Goal: Entertainment & Leisure: Browse casually

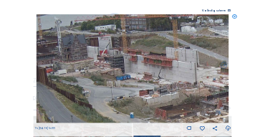
scroll to position [43, 0]
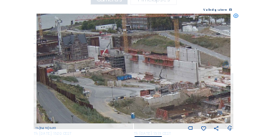
drag, startPoint x: 235, startPoint y: 16, endPoint x: 219, endPoint y: 16, distance: 15.8
click at [235, 16] on icon at bounding box center [236, 16] width 5 height 5
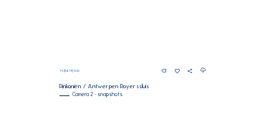
scroll to position [262, 0]
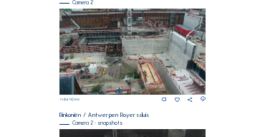
click at [186, 29] on img at bounding box center [133, 52] width 147 height 86
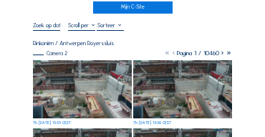
scroll to position [72, 0]
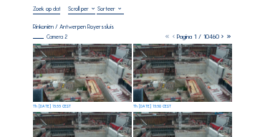
click at [94, 56] on img at bounding box center [82, 73] width 99 height 58
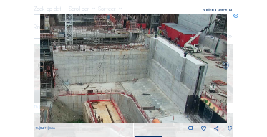
drag, startPoint x: 156, startPoint y: 44, endPoint x: 114, endPoint y: 39, distance: 42.6
click at [105, 37] on img at bounding box center [133, 69] width 187 height 110
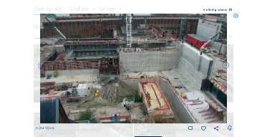
click at [236, 14] on icon at bounding box center [236, 16] width 5 height 5
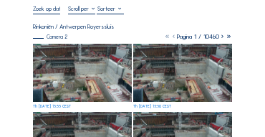
scroll to position [14, 0]
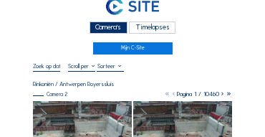
drag, startPoint x: 117, startPoint y: 29, endPoint x: 107, endPoint y: 29, distance: 10.1
click at [117, 29] on div "Camera's" at bounding box center [109, 28] width 38 height 12
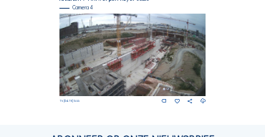
scroll to position [592, 0]
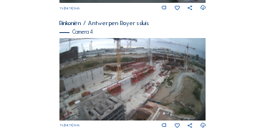
click at [114, 95] on img at bounding box center [133, 79] width 147 height 82
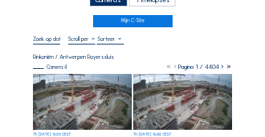
scroll to position [43, 0]
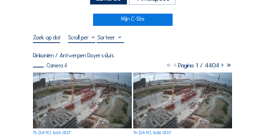
click at [89, 91] on img at bounding box center [82, 100] width 99 height 56
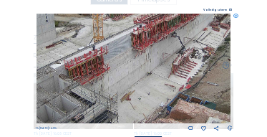
click at [109, 103] on img at bounding box center [134, 69] width 195 height 110
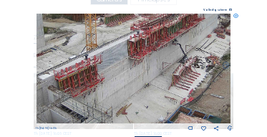
drag, startPoint x: 114, startPoint y: 77, endPoint x: 110, endPoint y: 86, distance: 10.3
click at [110, 86] on img at bounding box center [134, 69] width 195 height 110
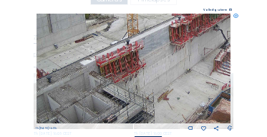
drag, startPoint x: 123, startPoint y: 76, endPoint x: 151, endPoint y: 75, distance: 28.7
click at [168, 66] on img at bounding box center [134, 69] width 195 height 110
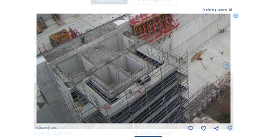
drag, startPoint x: 153, startPoint y: 110, endPoint x: 141, endPoint y: 54, distance: 57.4
click at [141, 54] on img at bounding box center [134, 69] width 195 height 110
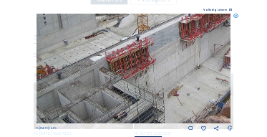
drag, startPoint x: 122, startPoint y: 60, endPoint x: 98, endPoint y: 96, distance: 43.0
click at [98, 96] on img at bounding box center [134, 69] width 195 height 110
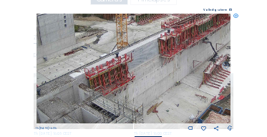
drag, startPoint x: 187, startPoint y: 72, endPoint x: 157, endPoint y: 99, distance: 40.1
click at [147, 113] on img at bounding box center [134, 69] width 195 height 110
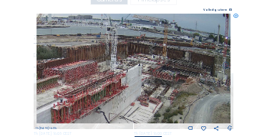
drag, startPoint x: 203, startPoint y: 63, endPoint x: 136, endPoint y: 92, distance: 73.2
click at [136, 92] on img at bounding box center [134, 69] width 195 height 110
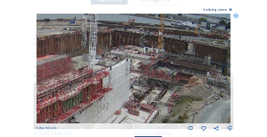
click at [236, 18] on icon at bounding box center [236, 16] width 5 height 5
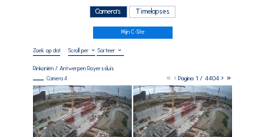
scroll to position [14, 0]
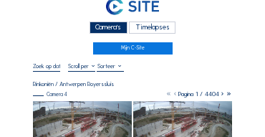
drag, startPoint x: 102, startPoint y: 28, endPoint x: 76, endPoint y: 29, distance: 25.9
click at [102, 28] on div "Camera's" at bounding box center [109, 28] width 38 height 12
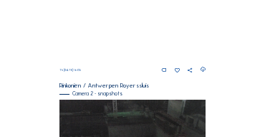
scroll to position [172, 0]
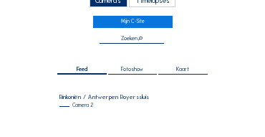
scroll to position [86, 0]
